Goal: Find specific page/section

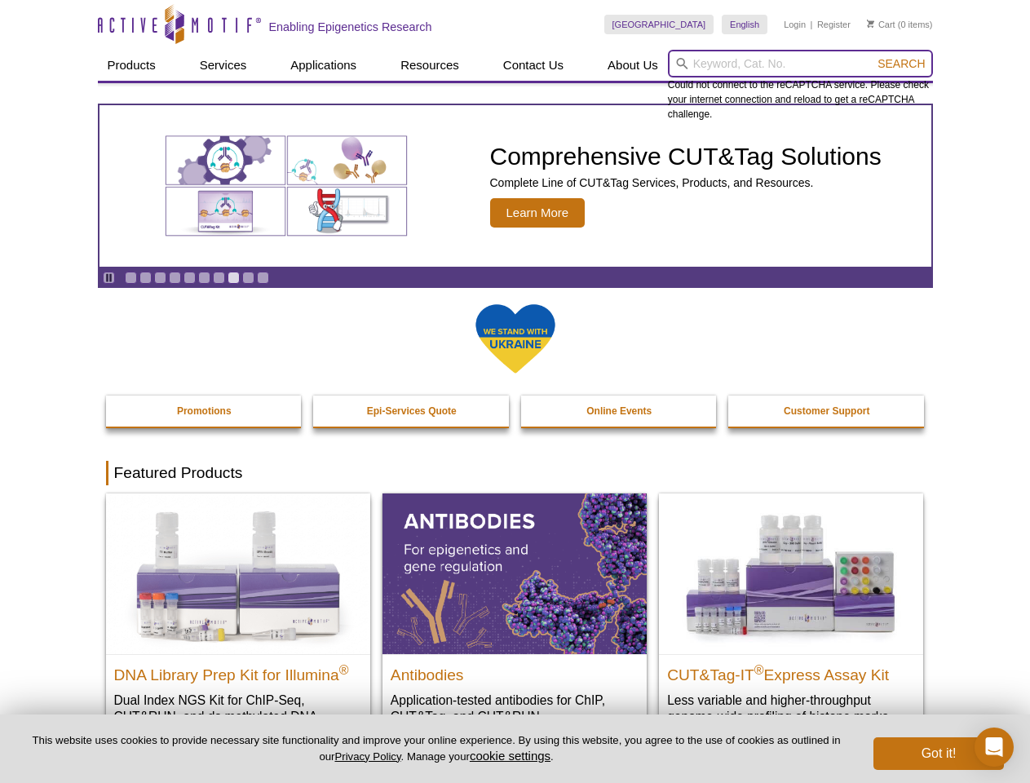
click at [800, 64] on input "search" at bounding box center [800, 64] width 265 height 28
click at [901, 64] on span "Search" at bounding box center [900, 63] width 47 height 13
click at [108, 277] on icon "Pause" at bounding box center [109, 277] width 11 height 11
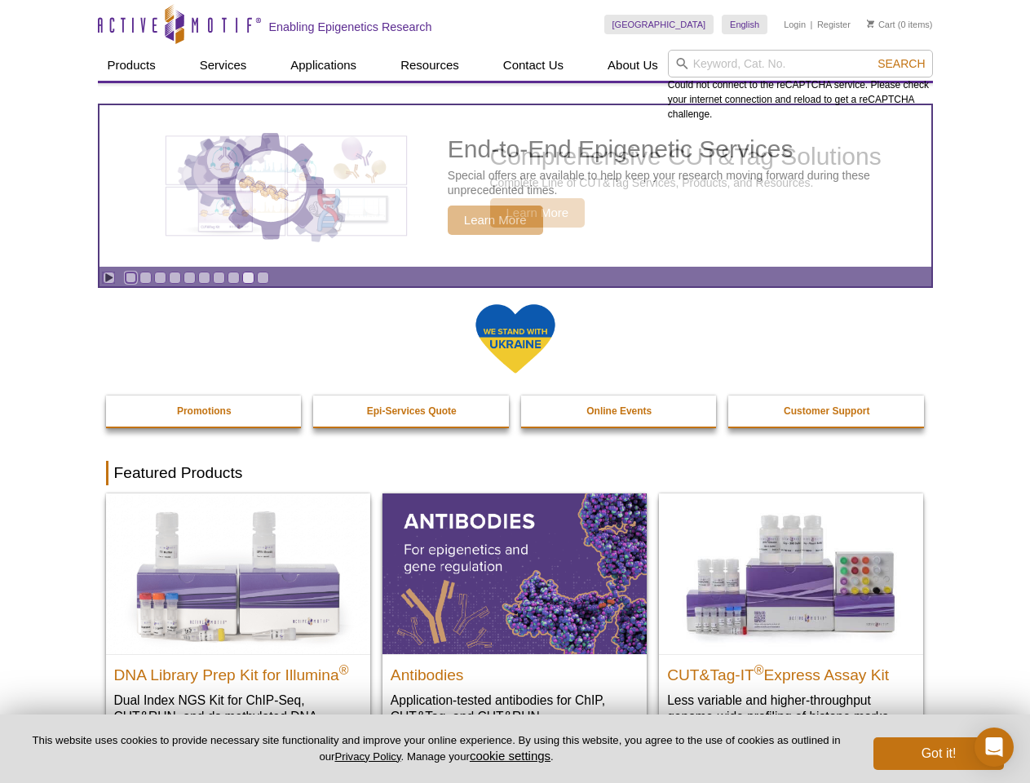
click at [130, 277] on link "Go to slide 1" at bounding box center [131, 278] width 12 height 12
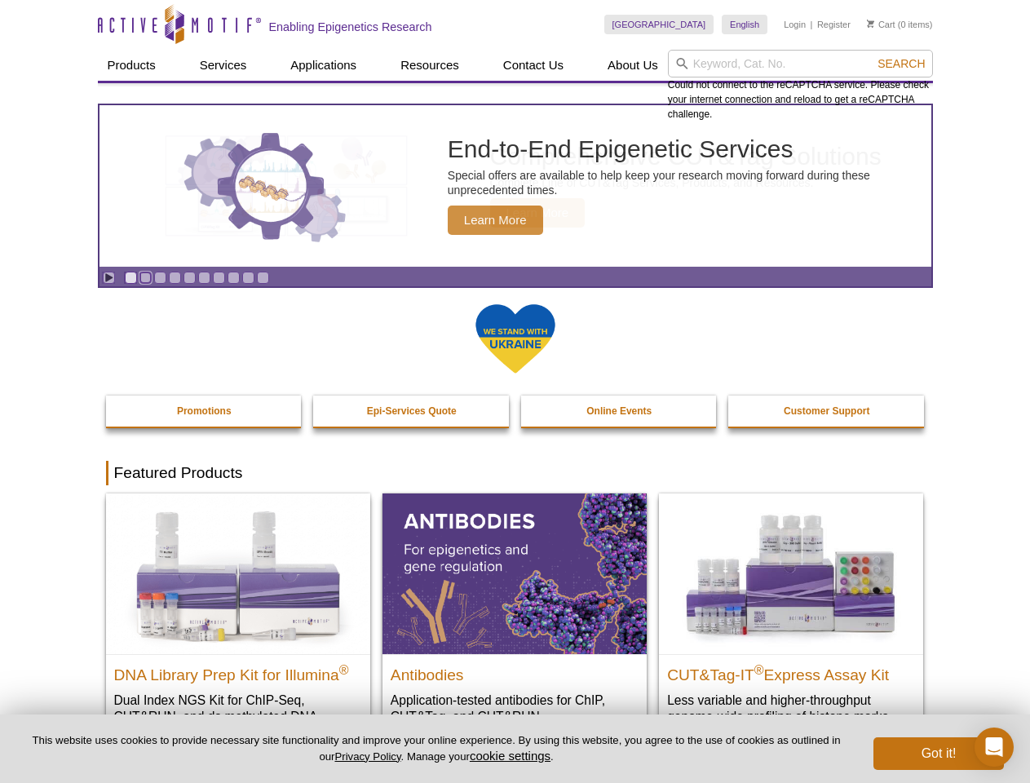
click at [145, 277] on link "Go to slide 2" at bounding box center [145, 278] width 12 height 12
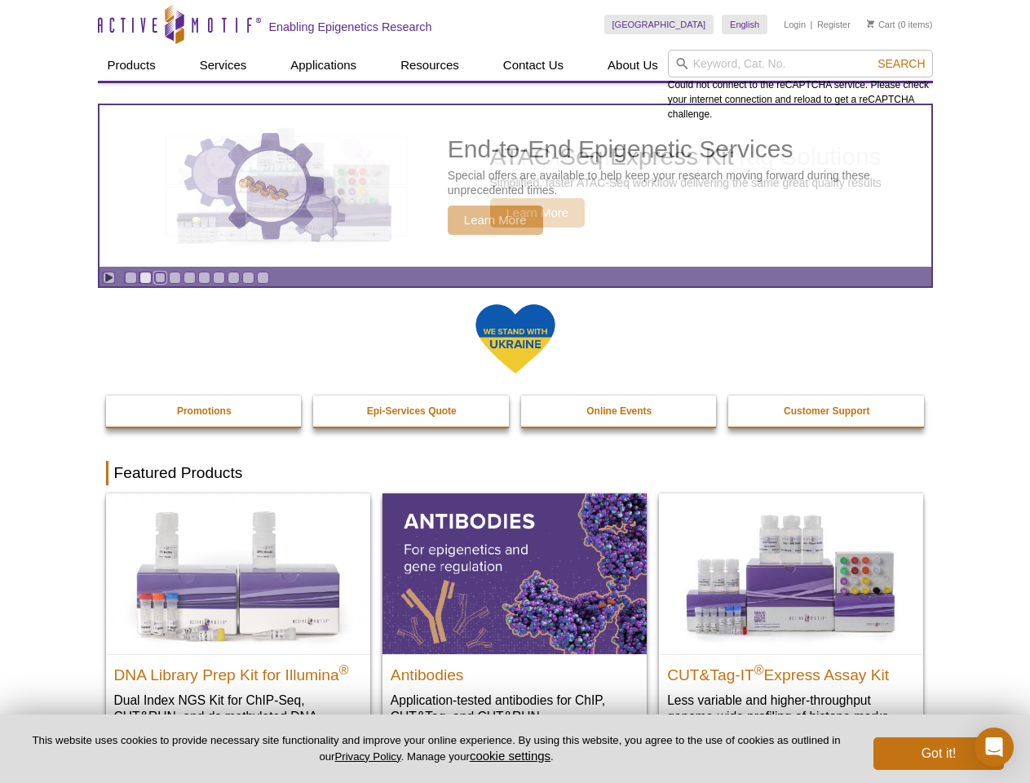
click at [160, 277] on link "Go to slide 3" at bounding box center [160, 278] width 12 height 12
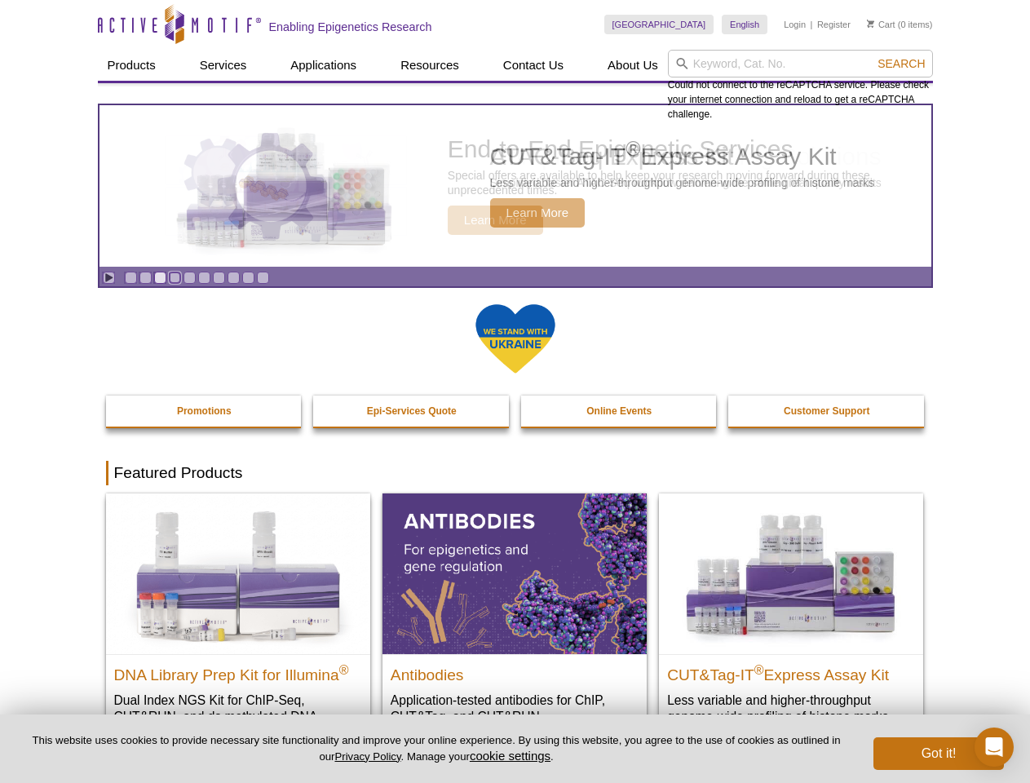
click at [175, 277] on link "Go to slide 4" at bounding box center [175, 278] width 12 height 12
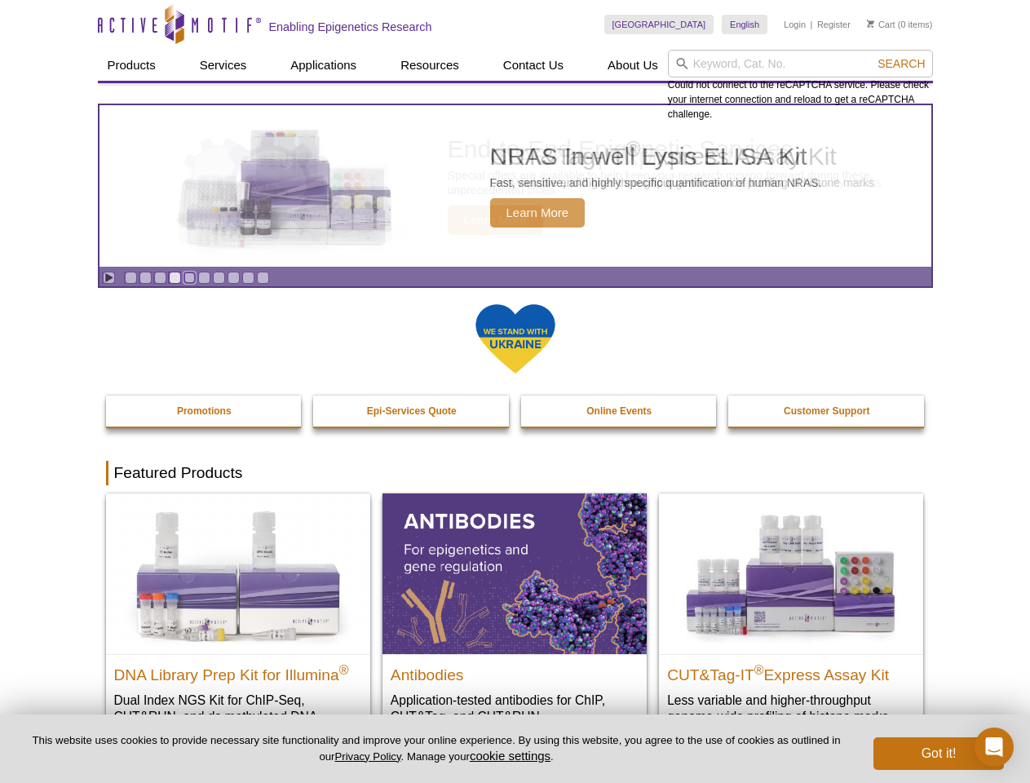
click at [189, 277] on link "Go to slide 5" at bounding box center [189, 278] width 12 height 12
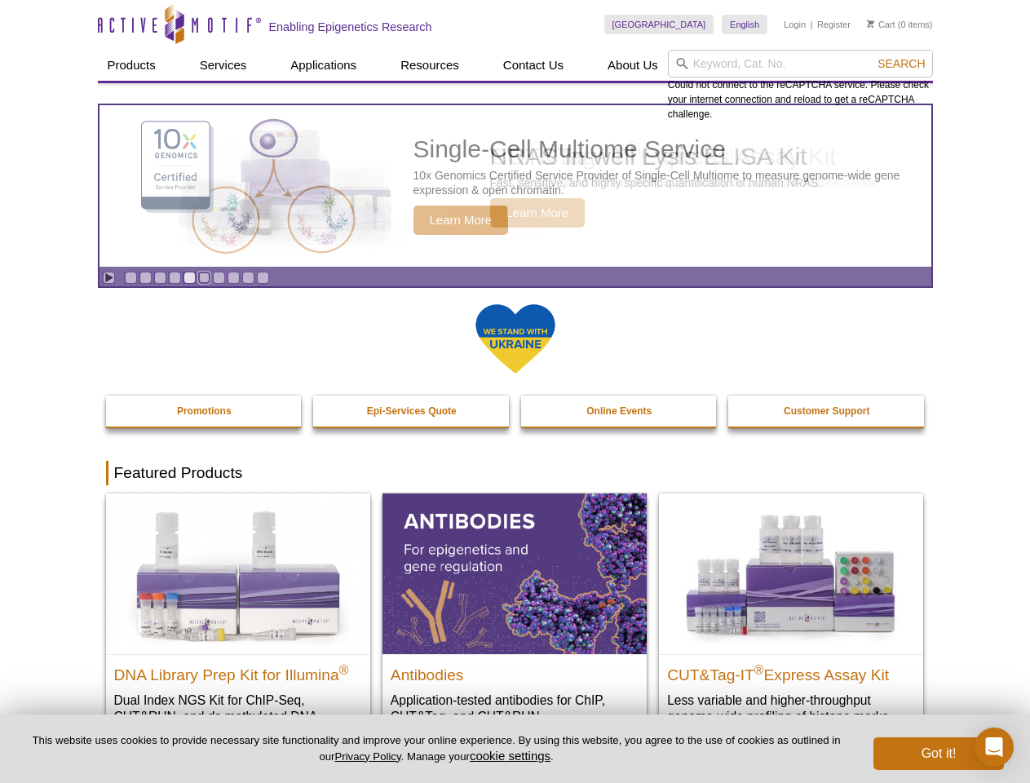
click at [204, 277] on link "Go to slide 6" at bounding box center [204, 278] width 12 height 12
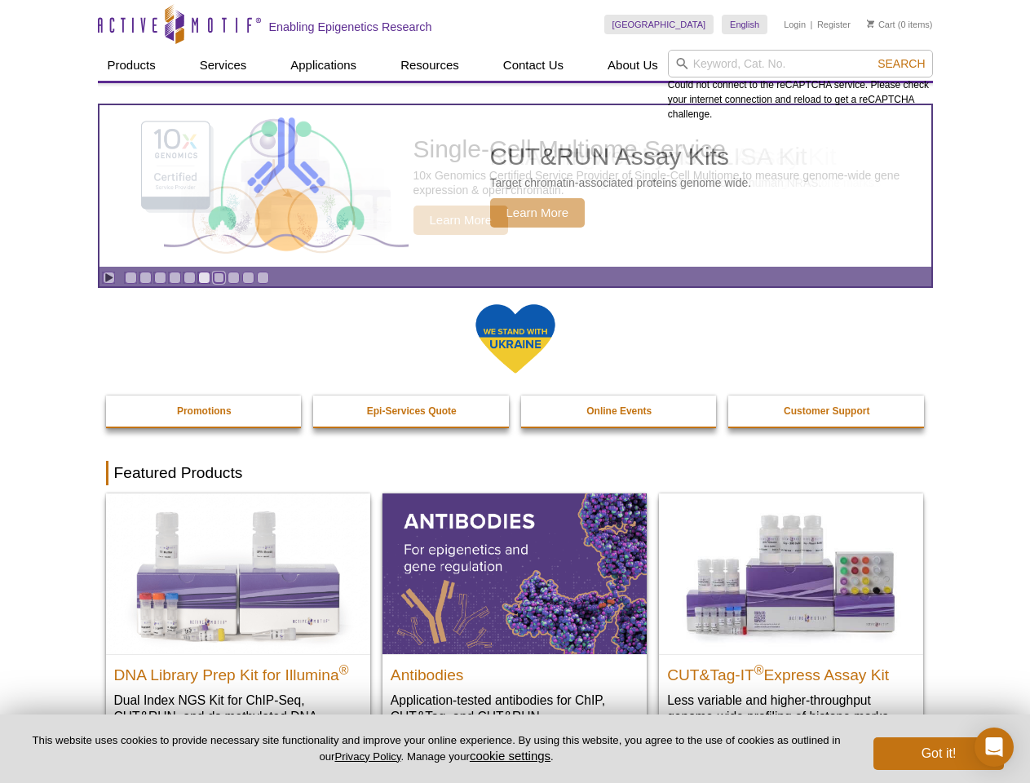
click at [219, 277] on link "Go to slide 7" at bounding box center [219, 278] width 12 height 12
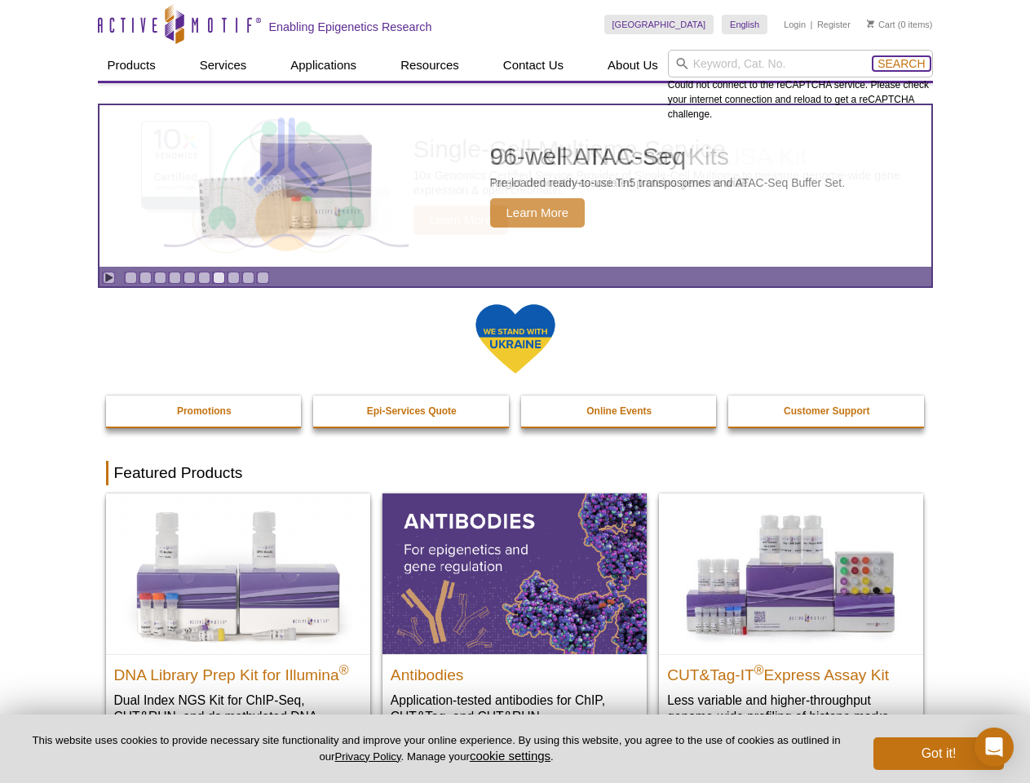
click at [901, 64] on span "Search" at bounding box center [900, 63] width 47 height 13
